Goal: Find specific page/section: Find specific page/section

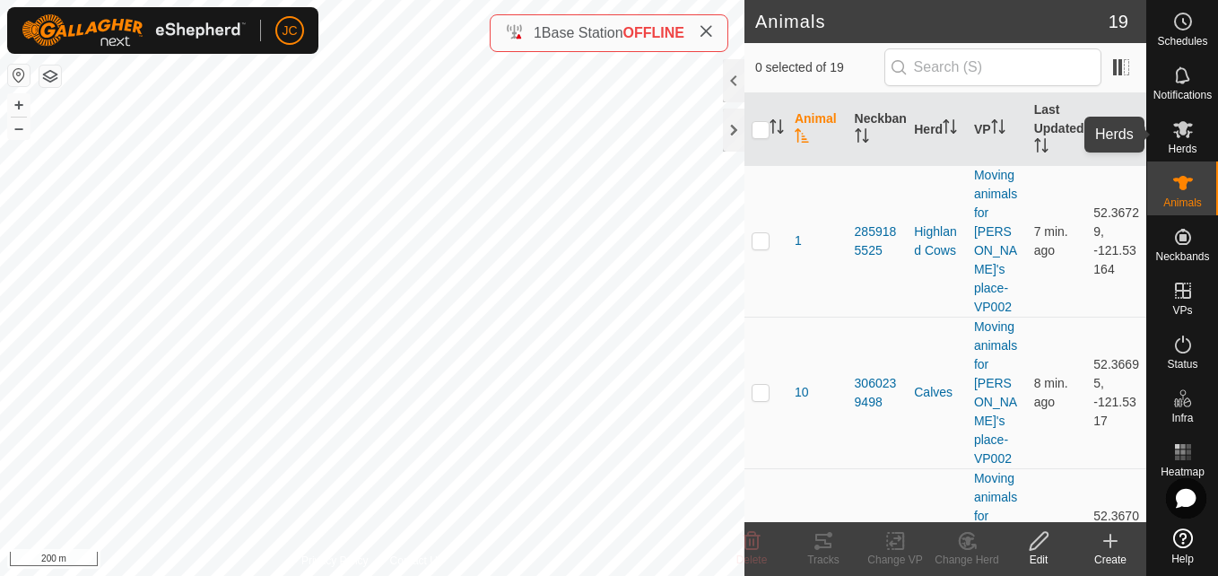
click at [1177, 139] on icon at bounding box center [1183, 129] width 22 height 22
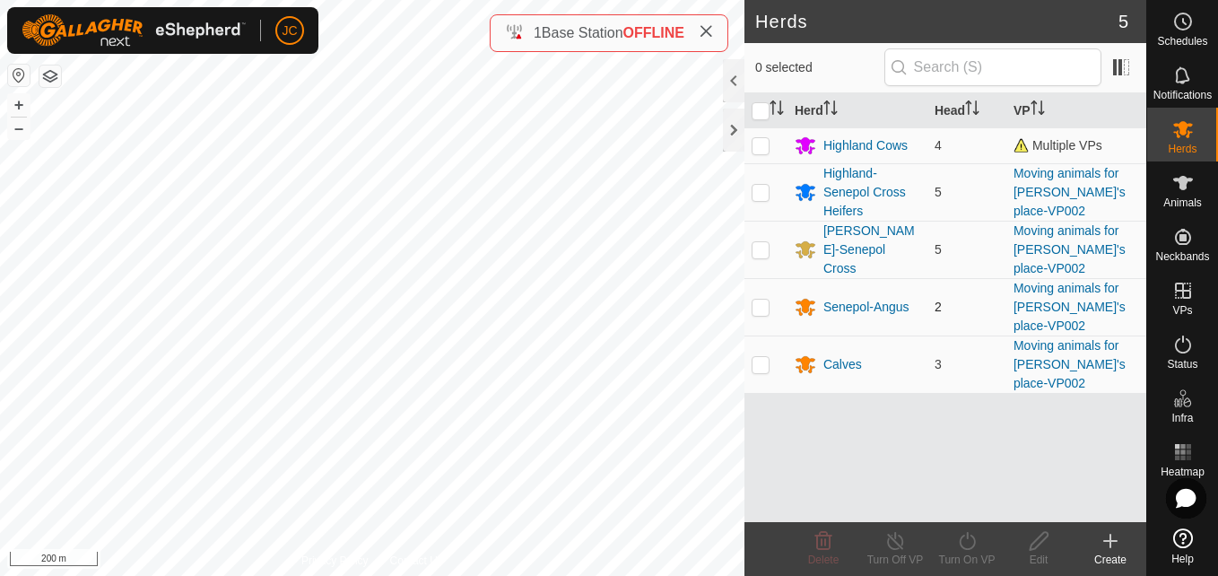
click at [938, 300] on span "2" at bounding box center [938, 307] width 7 height 14
click at [941, 300] on span "2" at bounding box center [938, 307] width 7 height 14
click at [937, 357] on span "3" at bounding box center [938, 364] width 7 height 14
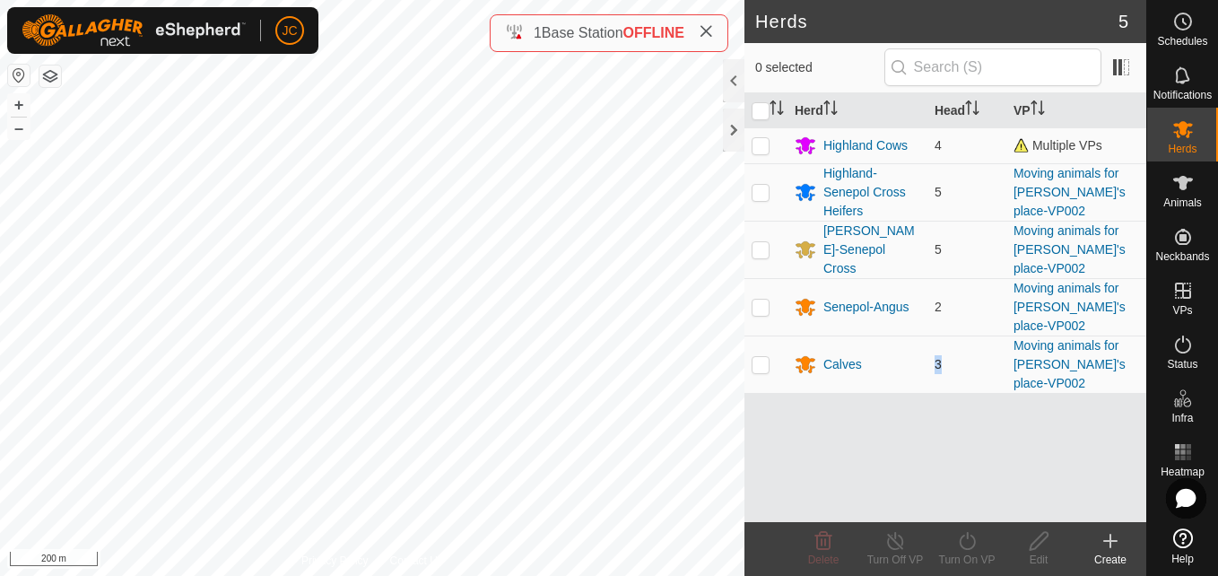
click at [937, 357] on span "3" at bounding box center [938, 364] width 7 height 14
drag, startPoint x: 937, startPoint y: 318, endPoint x: 924, endPoint y: 351, distance: 35.0
click at [924, 351] on div "Herd Head VP Highland Cows 4 Multiple VPs Highland-Senepol Cross Heifers 5 Movi…" at bounding box center [945, 307] width 402 height 429
click at [935, 357] on span "3" at bounding box center [938, 364] width 7 height 14
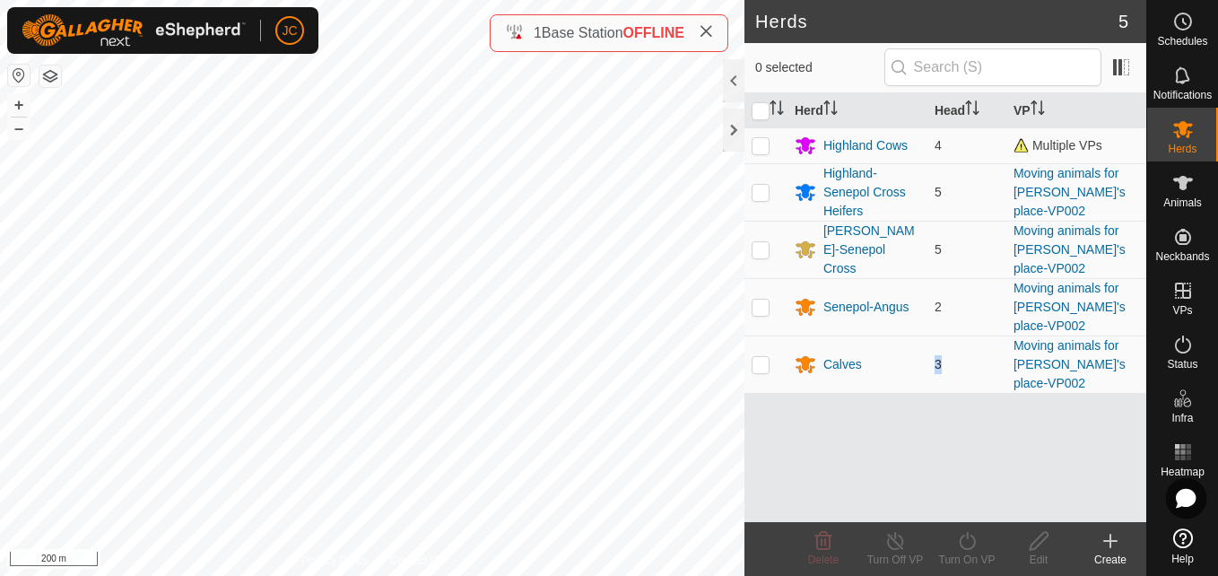
click at [935, 357] on span "3" at bounding box center [938, 364] width 7 height 14
drag, startPoint x: 935, startPoint y: 316, endPoint x: 911, endPoint y: 347, distance: 39.6
click at [911, 347] on div "Herd Head VP Highland Cows 4 Multiple VPs Highland-Senepol Cross Heifers 5 Movi…" at bounding box center [945, 307] width 402 height 429
